Goal: Navigation & Orientation: Find specific page/section

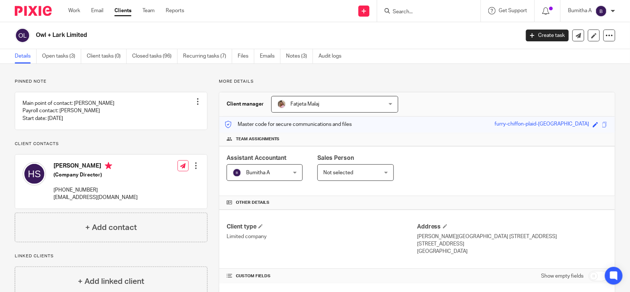
click at [398, 7] on form at bounding box center [431, 10] width 79 height 9
click at [399, 9] on input "Search" at bounding box center [425, 12] width 66 height 7
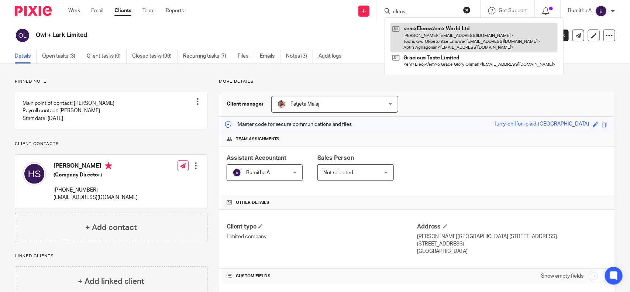
type input "eleos"
click at [454, 34] on link at bounding box center [474, 37] width 167 height 29
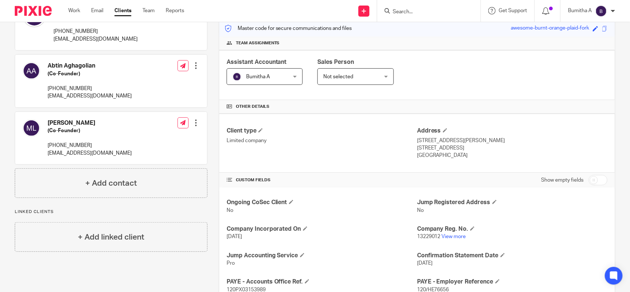
scroll to position [139, 0]
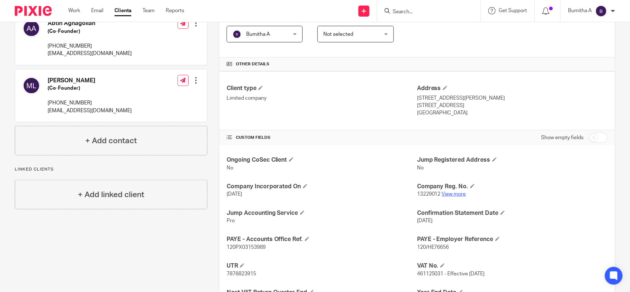
click at [451, 195] on link "View more" at bounding box center [454, 194] width 24 height 5
